Goal: Navigation & Orientation: Find specific page/section

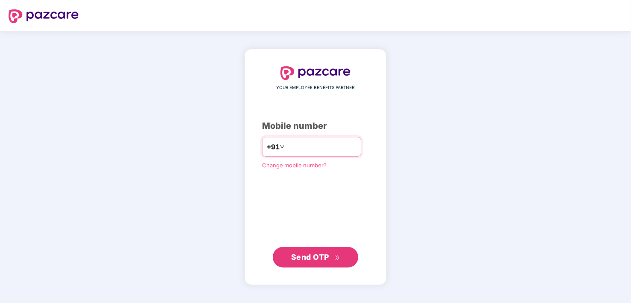
type input "**********"
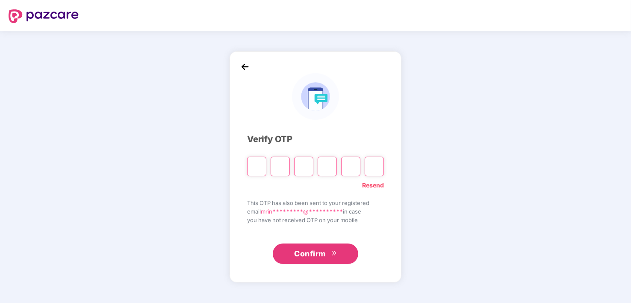
type input "*"
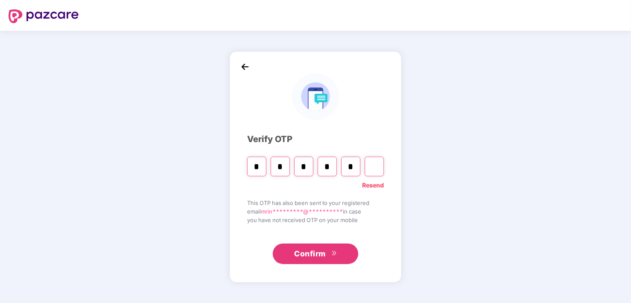
type input "*"
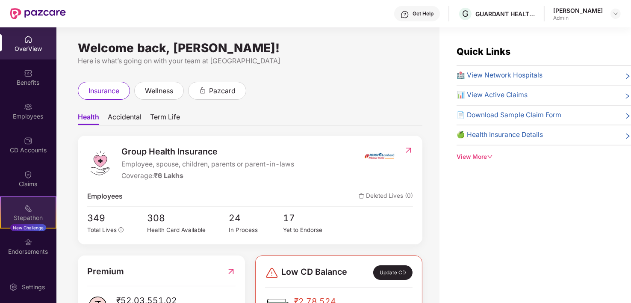
click at [24, 210] on img at bounding box center [28, 208] width 9 height 9
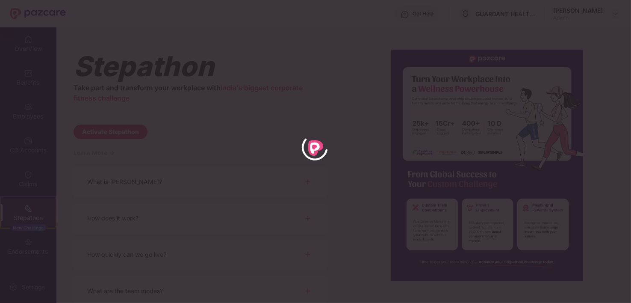
click at [241, 77] on div at bounding box center [315, 151] width 631 height 303
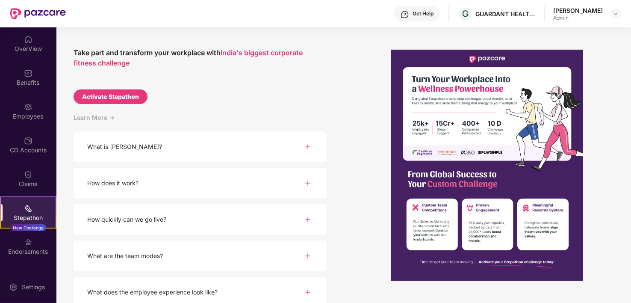
scroll to position [81, 0]
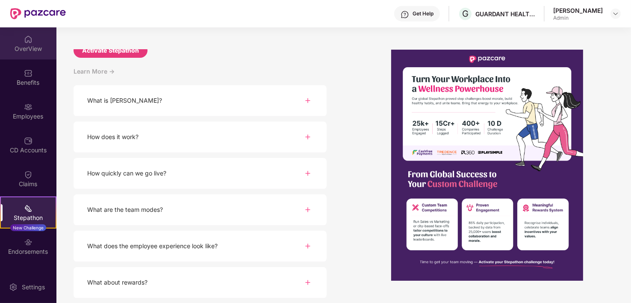
click at [27, 47] on div "OverView" at bounding box center [28, 48] width 56 height 9
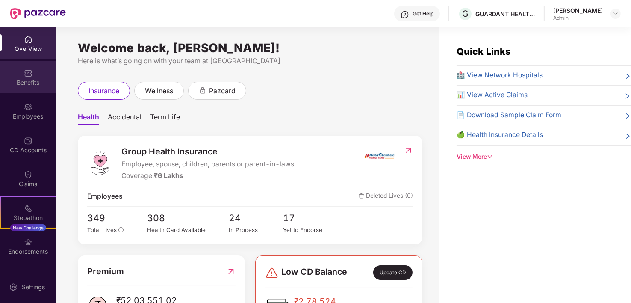
click at [21, 79] on div "Benefits" at bounding box center [28, 82] width 56 height 9
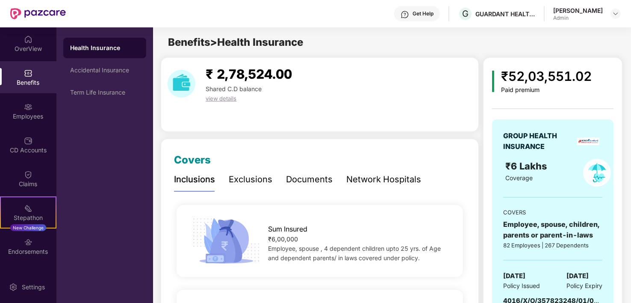
click at [90, 50] on div "Health Insurance" at bounding box center [104, 48] width 69 height 9
click at [95, 72] on div "Accidental Insurance" at bounding box center [104, 70] width 69 height 7
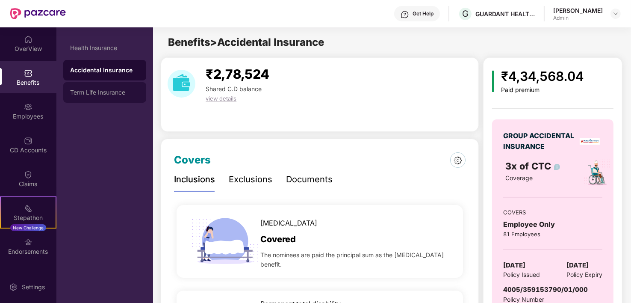
click at [99, 90] on div "Term Life Insurance" at bounding box center [104, 92] width 69 height 7
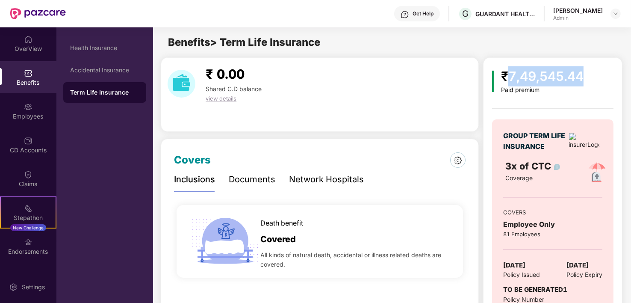
drag, startPoint x: 507, startPoint y: 77, endPoint x: 592, endPoint y: 71, distance: 84.8
click at [592, 71] on div "₹7,49,545.44 Paid premium GROUP TERM LIFE INSURANCE 3x of CTC Coverage COVERS E…" at bounding box center [552, 207] width 121 height 282
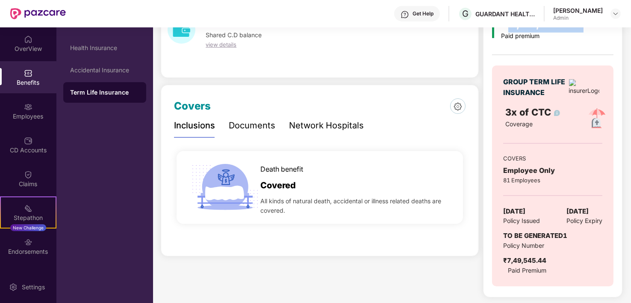
scroll to position [54, 0]
click at [28, 107] on img at bounding box center [28, 107] width 9 height 9
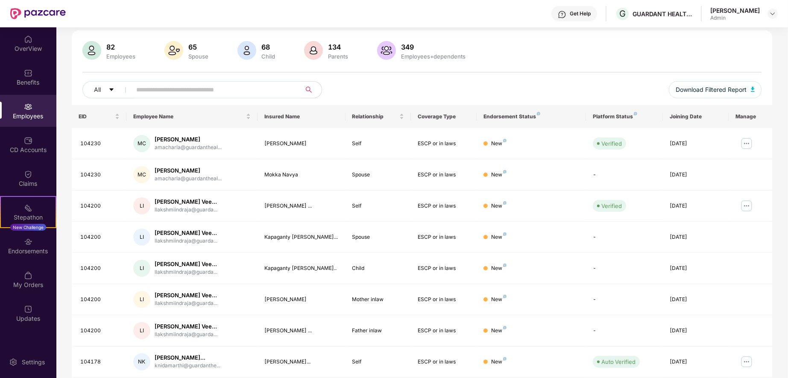
scroll to position [54, 0]
drag, startPoint x: 626, startPoint y: 0, endPoint x: 570, endPoint y: 88, distance: 105.1
click at [570, 88] on div "All Download Filtered Report" at bounding box center [422, 94] width 680 height 24
click at [630, 147] on img at bounding box center [747, 144] width 14 height 14
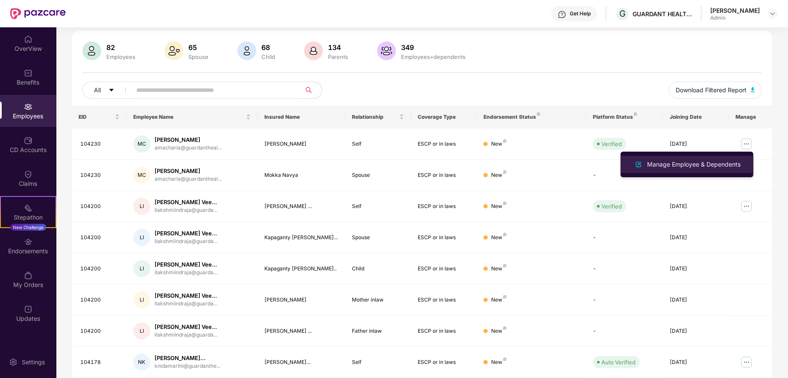
click at [630, 165] on div "Manage Employee & Dependents" at bounding box center [694, 164] width 97 height 9
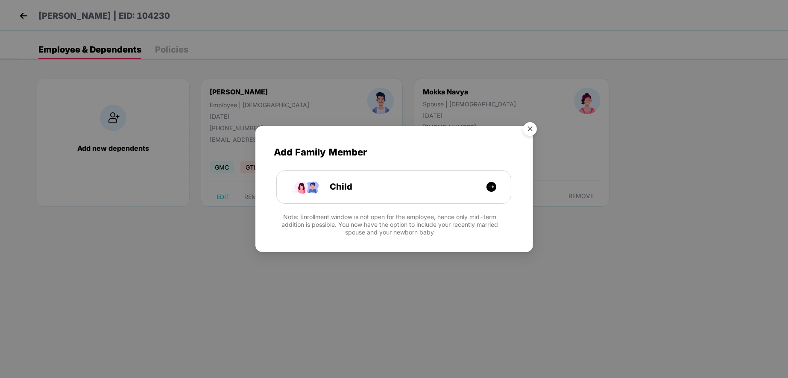
click at [531, 130] on img "Close" at bounding box center [530, 130] width 24 height 24
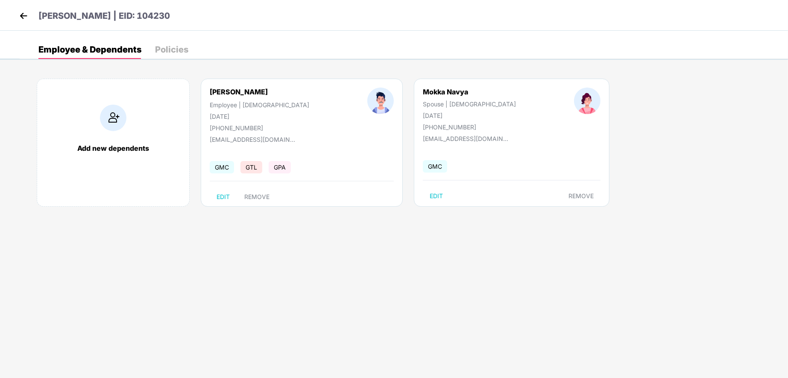
click at [21, 20] on img at bounding box center [23, 15] width 13 height 13
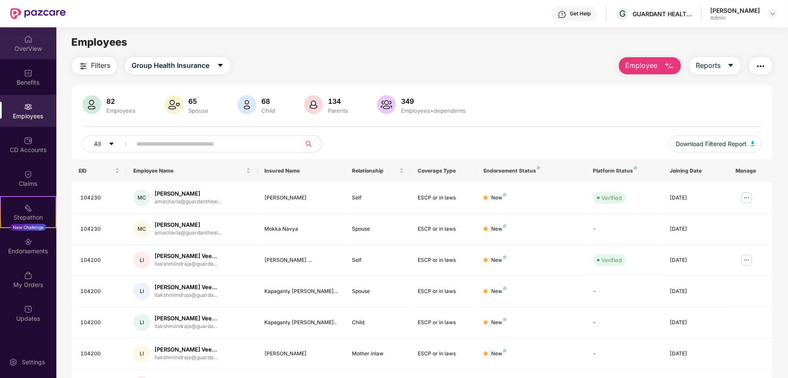
click at [25, 46] on div "OverView" at bounding box center [28, 48] width 56 height 9
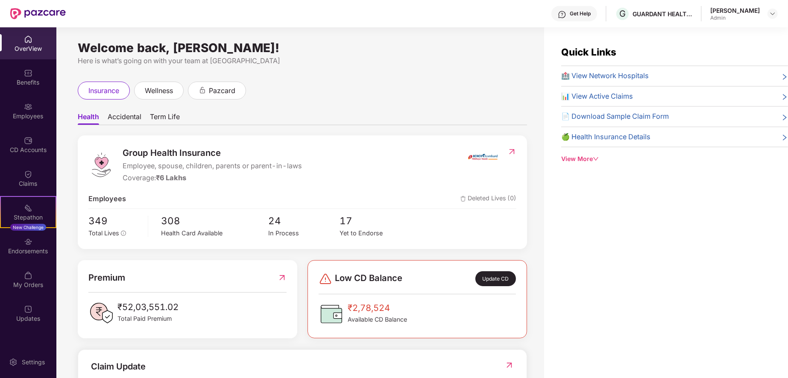
click at [579, 159] on div "View More" at bounding box center [674, 158] width 227 height 9
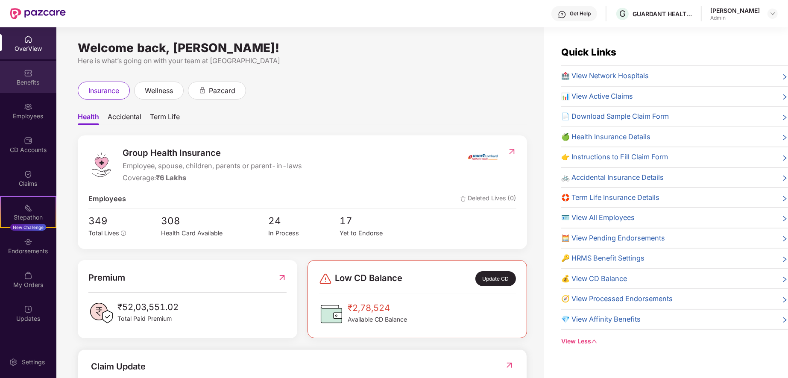
click at [31, 72] on img at bounding box center [28, 73] width 9 height 9
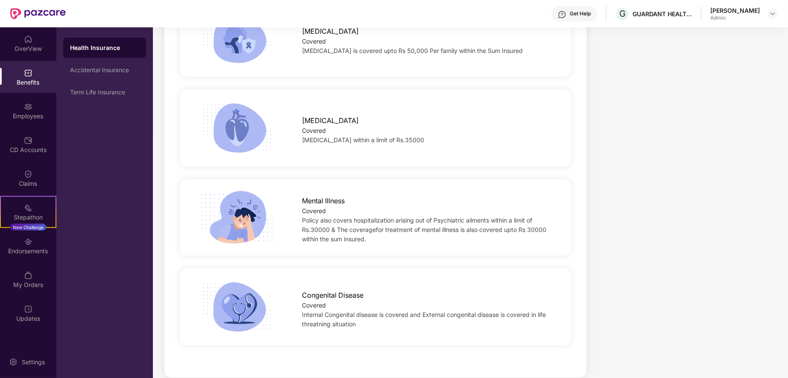
scroll to position [1473, 0]
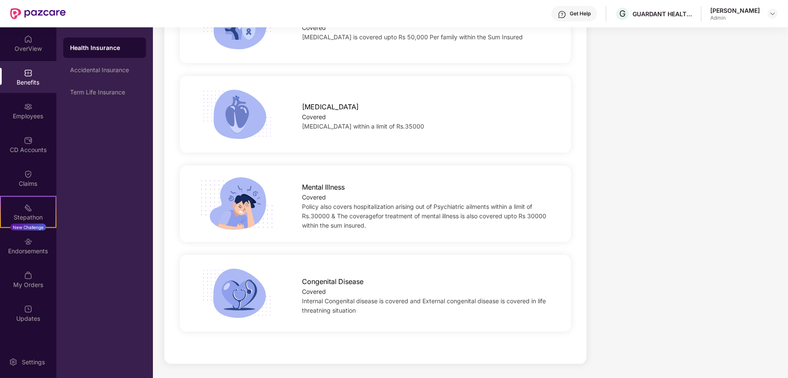
click at [317, 214] on span "Policy also covers hospitalization arising out of Psychiatric ailments within a…" at bounding box center [424, 216] width 244 height 26
